Goal: Transaction & Acquisition: Purchase product/service

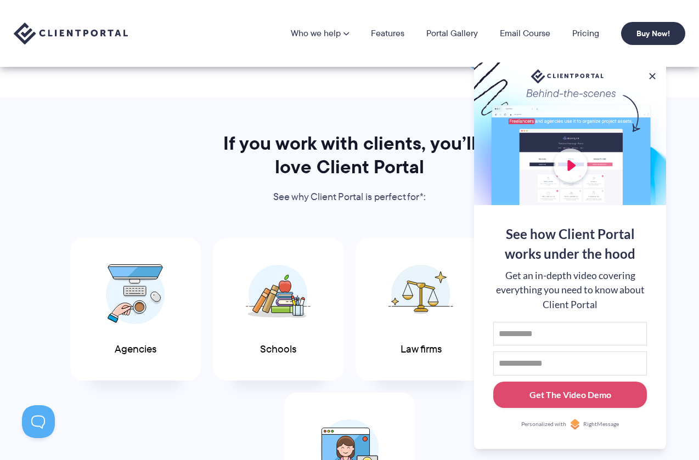
scroll to position [427, 0]
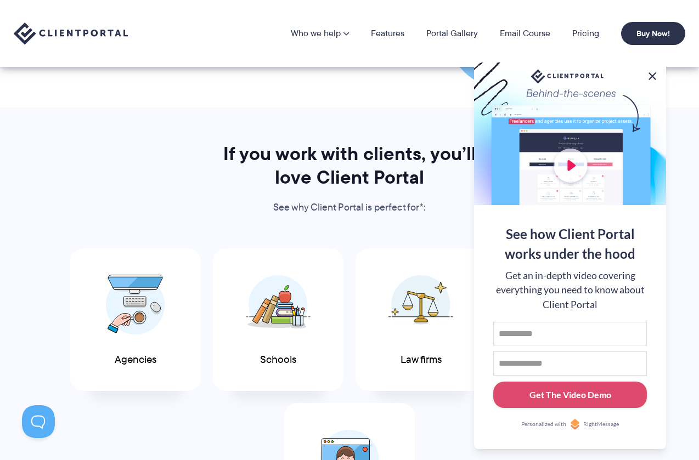
click at [652, 73] on button at bounding box center [651, 76] width 13 height 13
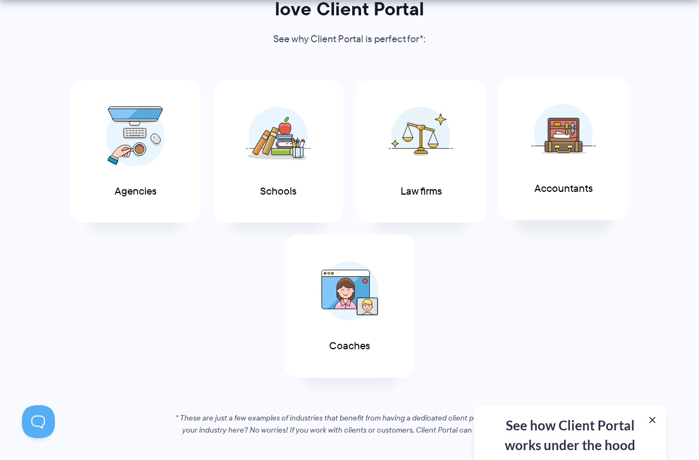
scroll to position [620, 0]
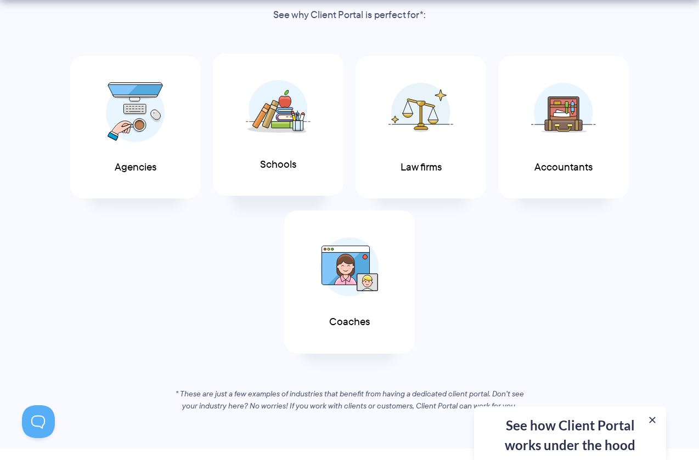
click at [252, 155] on div "Schools" at bounding box center [278, 124] width 131 height 143
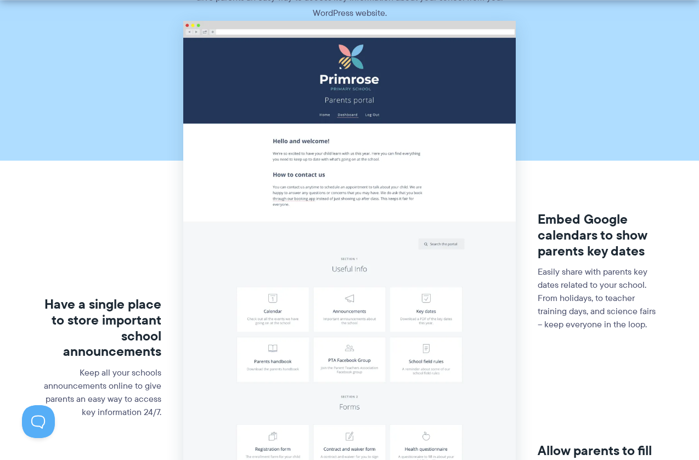
scroll to position [144, 0]
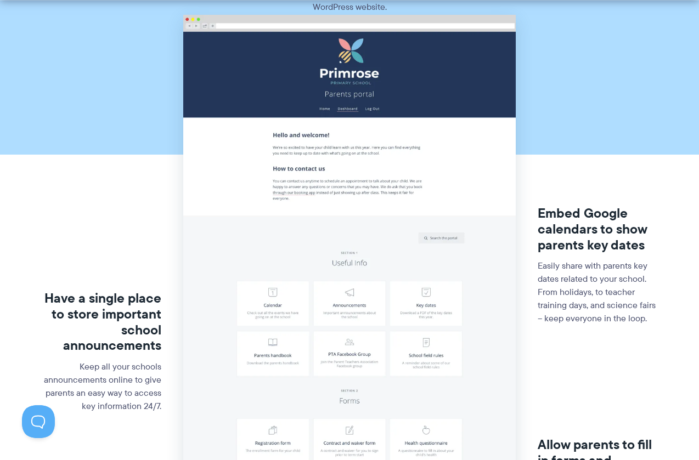
click at [237, 293] on img at bounding box center [349, 289] width 332 height 548
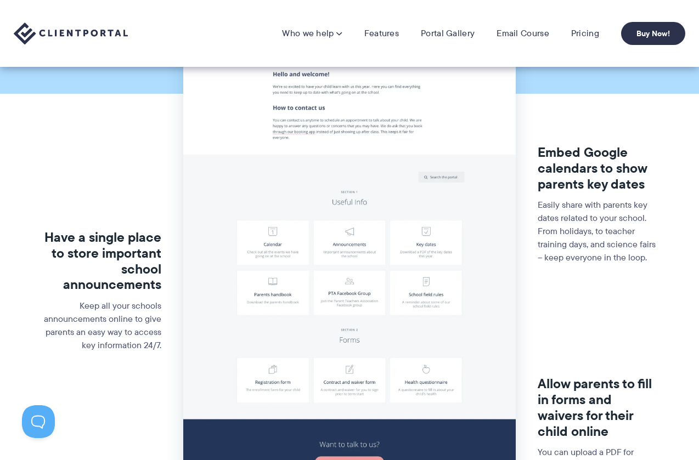
scroll to position [0, 0]
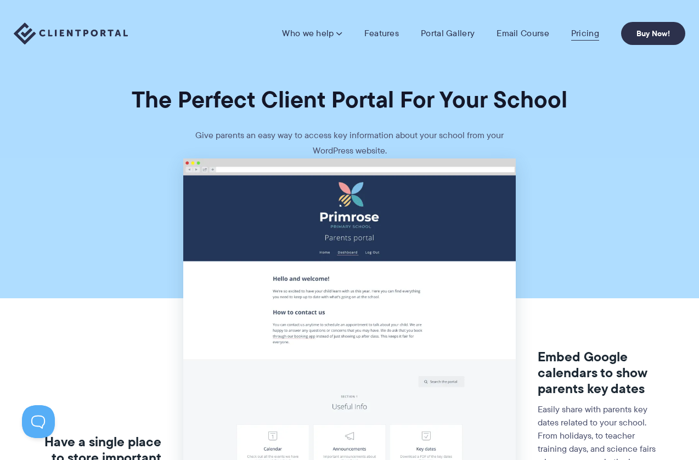
click at [575, 30] on link "Pricing" at bounding box center [585, 33] width 28 height 11
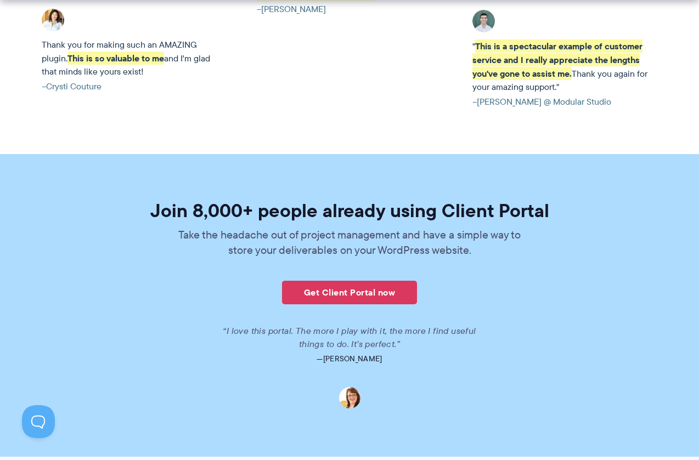
scroll to position [2480, 0]
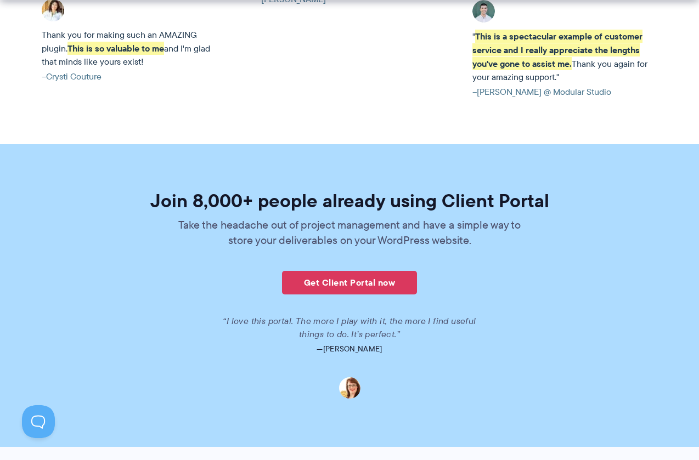
click at [321, 297] on div "Join 8,000+ people already using Client Portal Take the headache out of project…" at bounding box center [349, 294] width 632 height 207
click at [321, 283] on link "Get Client Portal now" at bounding box center [349, 283] width 135 height 24
